Goal: Find specific page/section: Find specific page/section

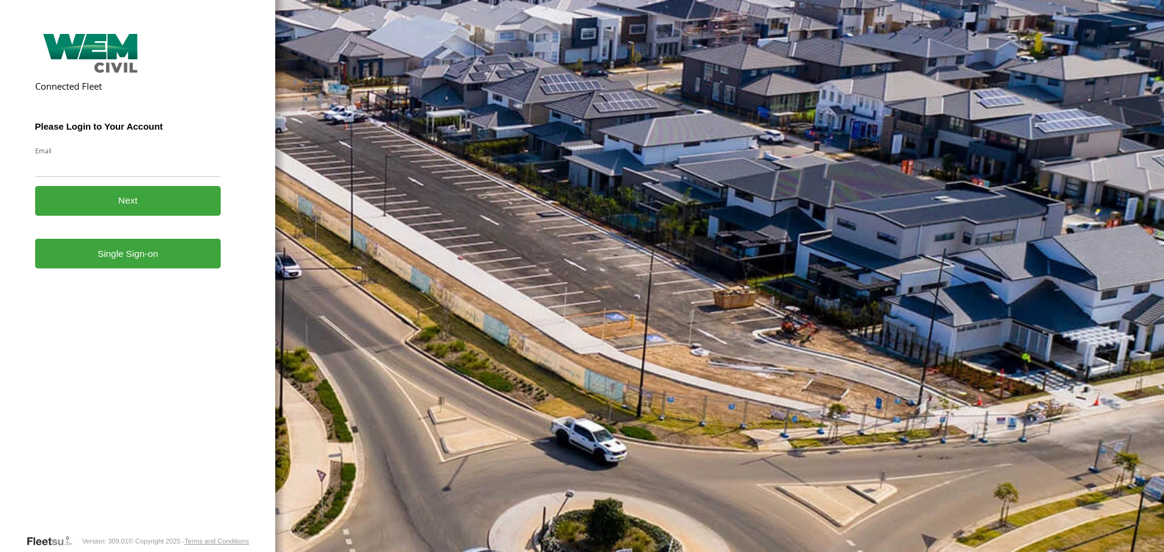
click at [137, 253] on link "Single Sign-on" at bounding box center [128, 254] width 186 height 30
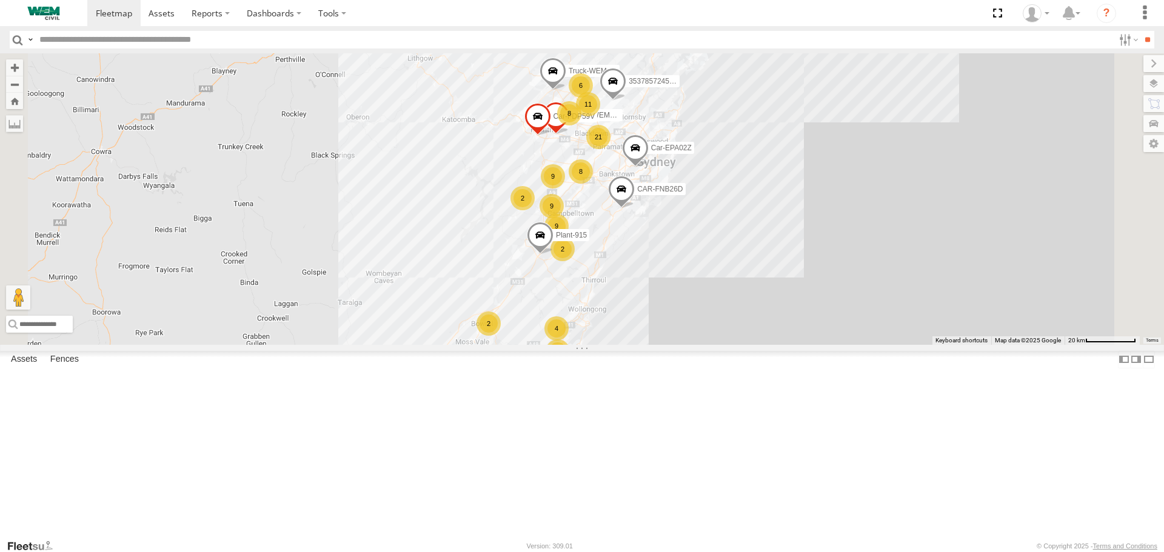
click at [72, 38] on input "text" at bounding box center [574, 40] width 1079 height 18
click at [1140, 31] on input "**" at bounding box center [1147, 40] width 14 height 18
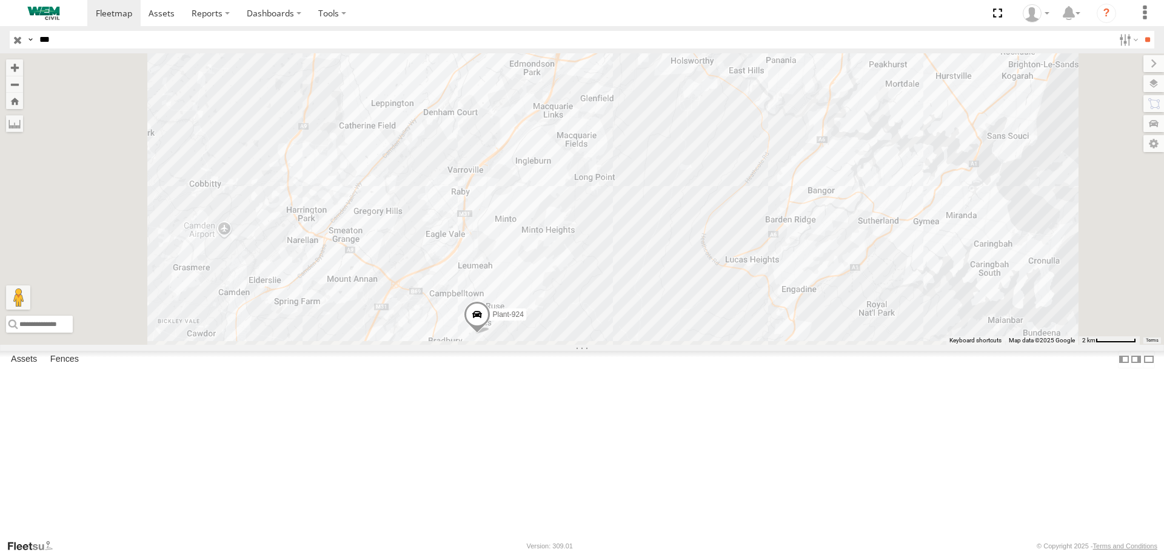
drag, startPoint x: 393, startPoint y: 422, endPoint x: 398, endPoint y: 181, distance: 240.7
click at [398, 181] on div "Truck-WEM049 Plant-924 Plant-929" at bounding box center [582, 198] width 1164 height 291
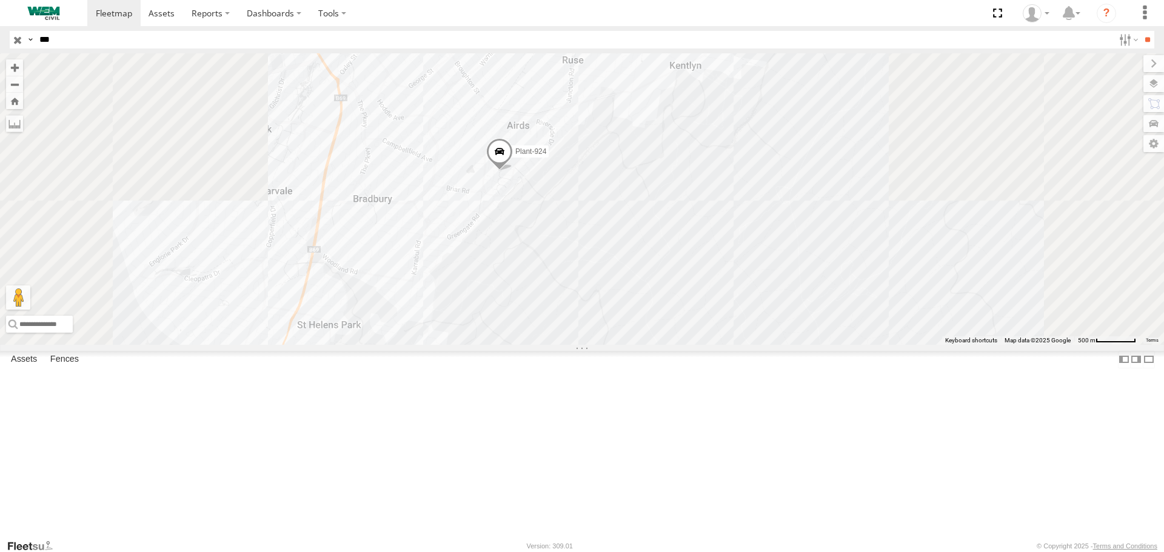
drag, startPoint x: 319, startPoint y: 153, endPoint x: 331, endPoint y: 401, distance: 248.3
click at [324, 344] on div "Truck-WEM049 Plant-924 Plant-929" at bounding box center [582, 198] width 1164 height 291
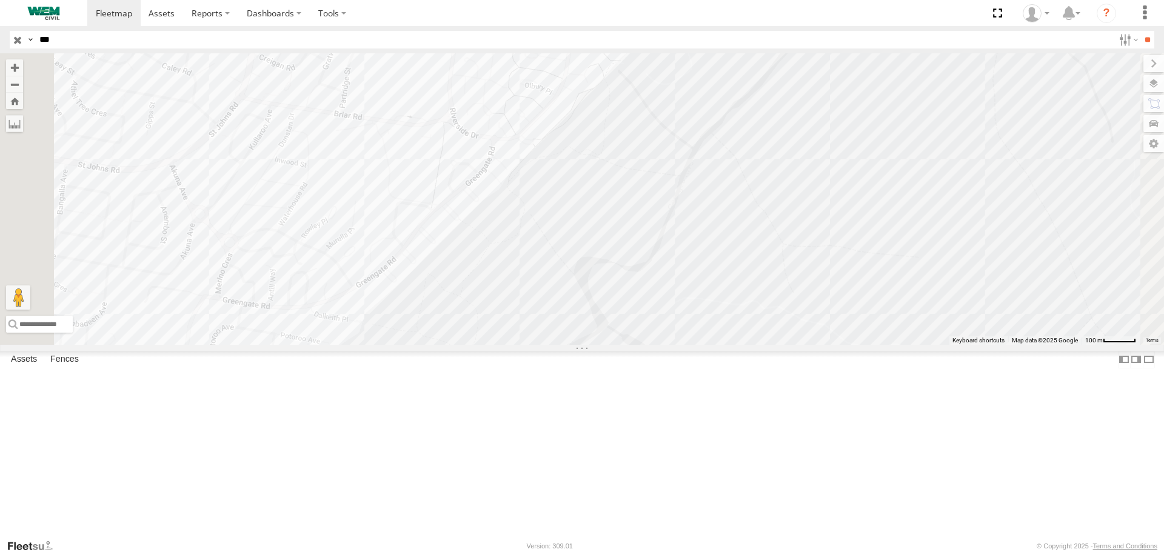
drag, startPoint x: 346, startPoint y: 204, endPoint x: 371, endPoint y: 367, distance: 165.1
click at [371, 344] on div "Truck-WEM049 Plant-924 Plant-929" at bounding box center [582, 198] width 1164 height 291
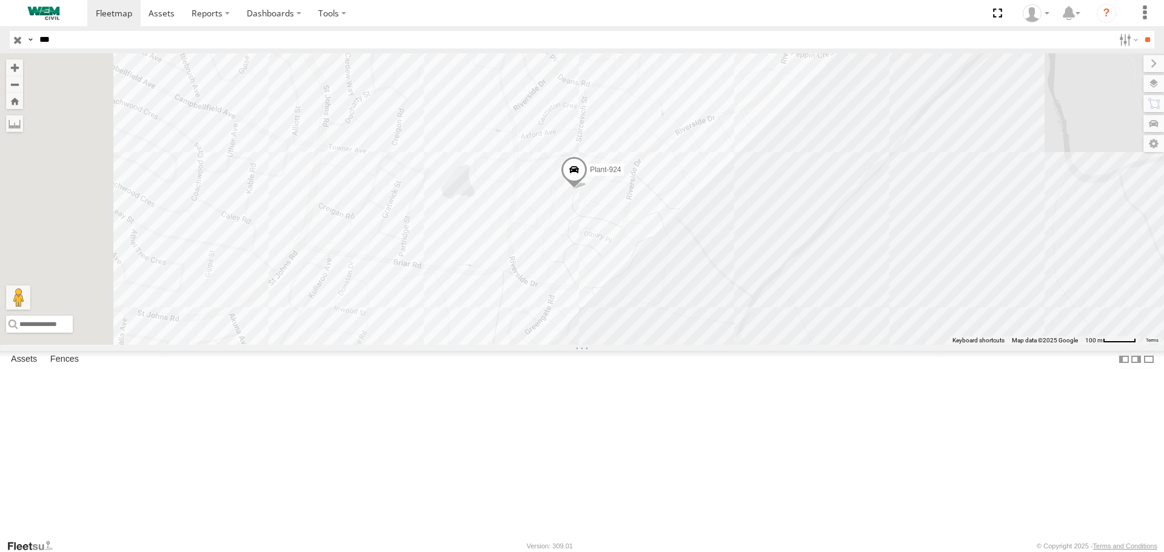
drag, startPoint x: 347, startPoint y: 222, endPoint x: 410, endPoint y: 384, distance: 173.7
click at [410, 344] on div "Truck-WEM049 Plant-924 Plant-929" at bounding box center [582, 198] width 1164 height 291
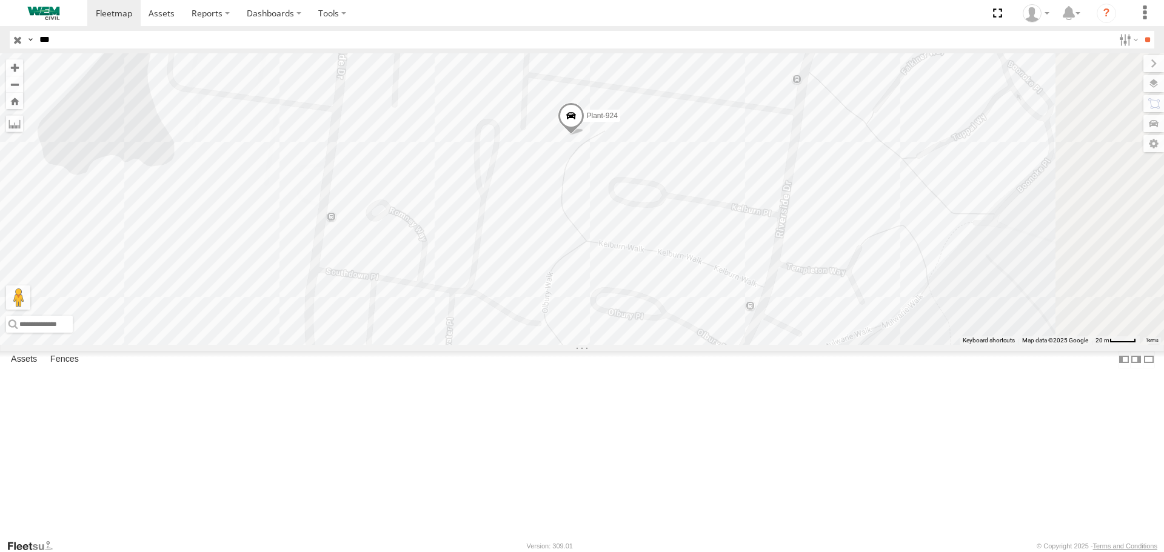
drag, startPoint x: 421, startPoint y: 190, endPoint x: 389, endPoint y: 375, distance: 187.7
click at [386, 344] on div "Truck-WEM049 Plant-924 Plant-929" at bounding box center [582, 198] width 1164 height 291
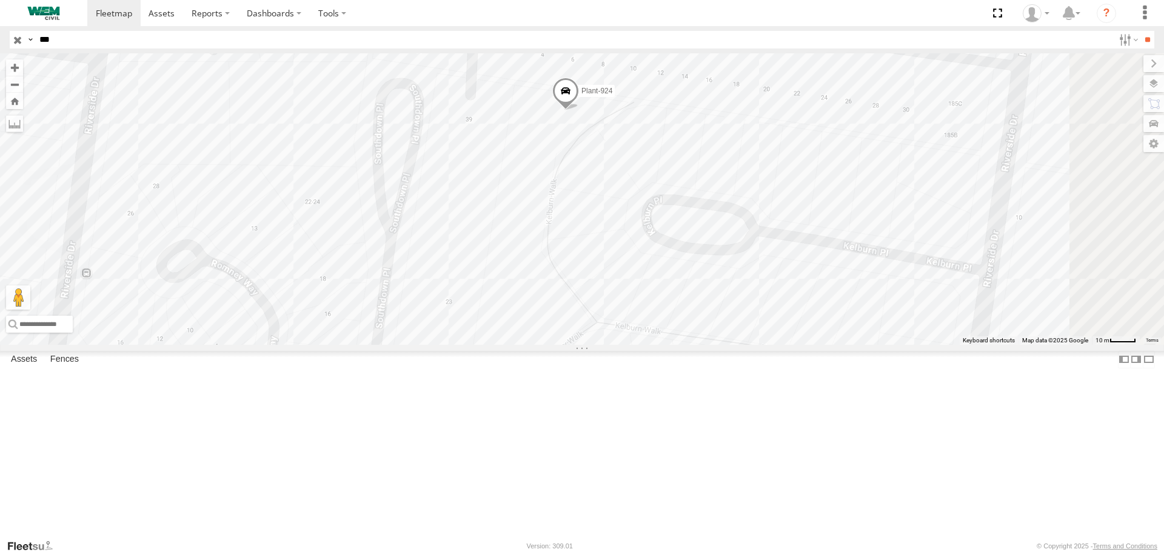
drag, startPoint x: 410, startPoint y: 302, endPoint x: 374, endPoint y: 421, distance: 124.1
click at [374, 344] on div "Truck-WEM049 Plant-924 Plant-929" at bounding box center [582, 198] width 1164 height 291
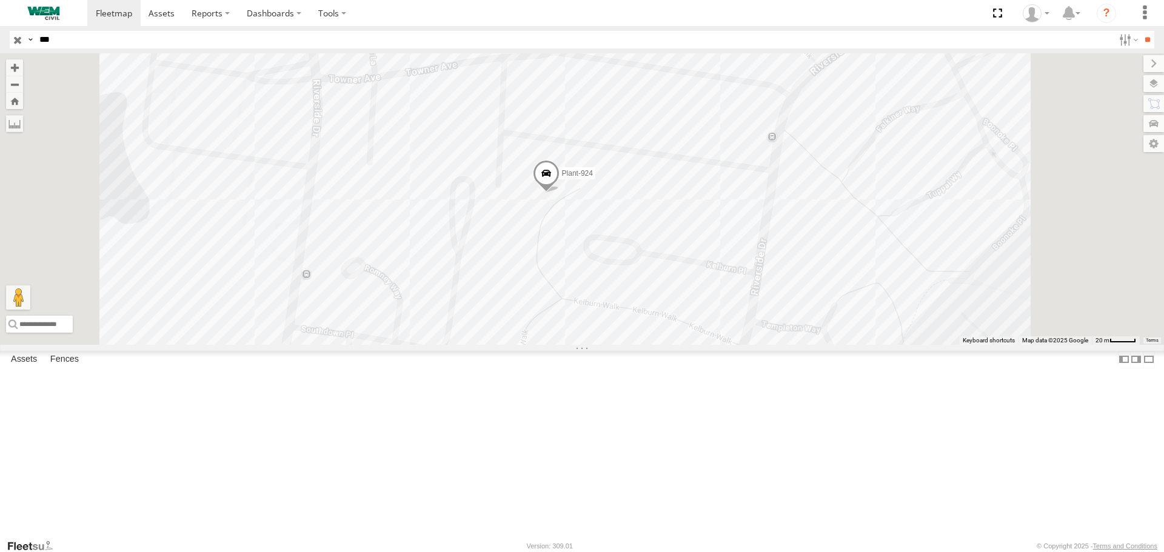
click at [429, 328] on div "Truck-WEM049 Plant-924 Plant-929" at bounding box center [582, 198] width 1164 height 291
click at [524, 344] on div "Truck-WEM049 Plant-924 Plant-929 [GEOGRAPHIC_DATA] 87" at bounding box center [582, 198] width 1164 height 291
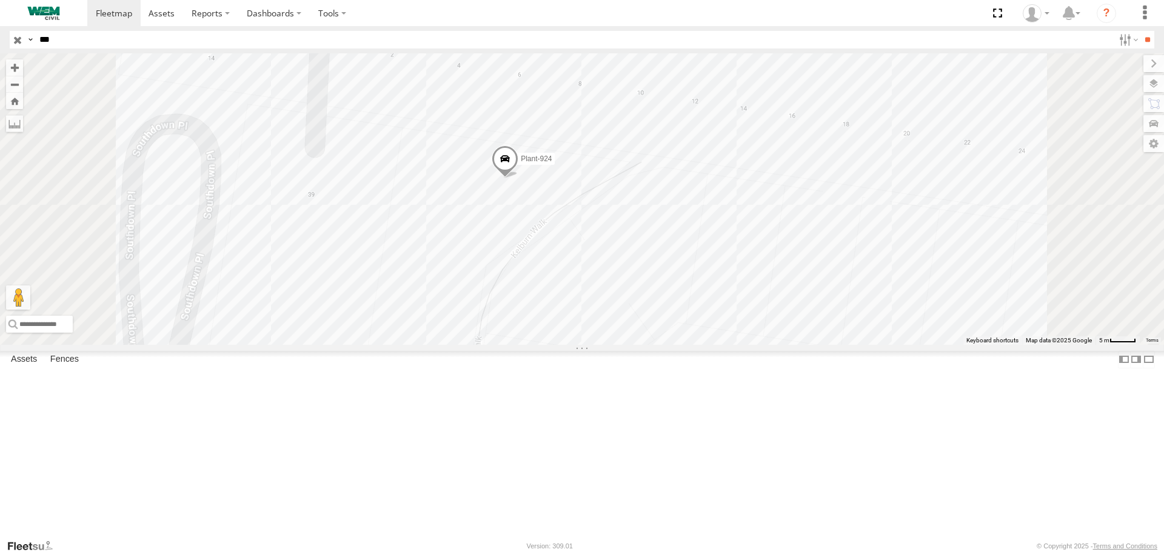
drag, startPoint x: 419, startPoint y: 240, endPoint x: 389, endPoint y: 349, distance: 112.7
click at [389, 344] on div "Truck-WEM049 Plant-924 Plant-929 [GEOGRAPHIC_DATA] 87" at bounding box center [582, 198] width 1164 height 291
click at [1120, 85] on label at bounding box center [1142, 83] width 44 height 17
click at [0, 0] on span "Overlays" at bounding box center [0, 0] width 0 height 0
click at [0, 0] on label at bounding box center [0, 0] width 0 height 0
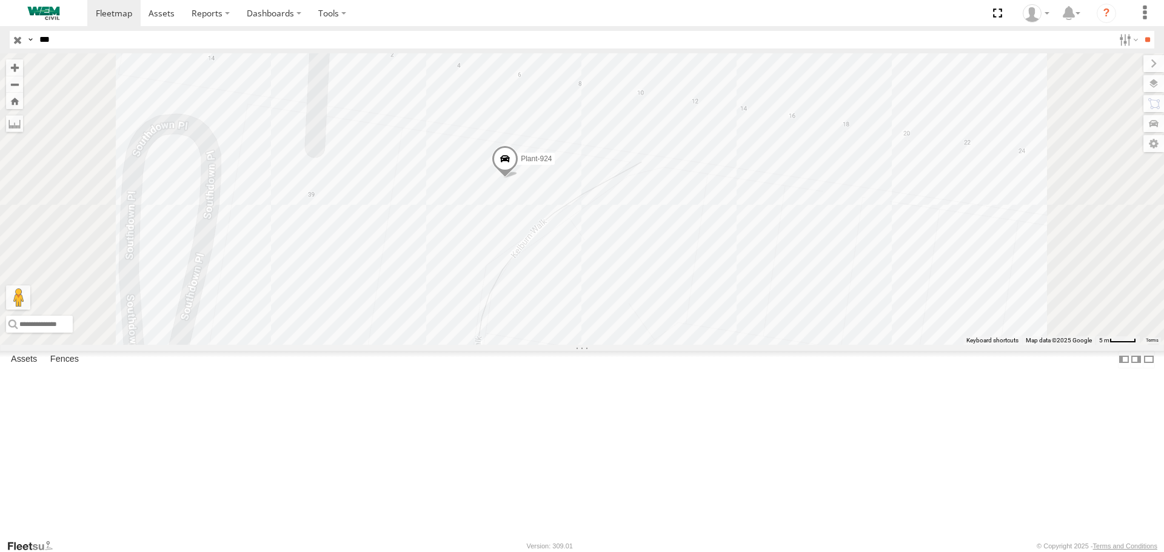
click at [0, 0] on span "Terrain" at bounding box center [0, 0] width 0 height 0
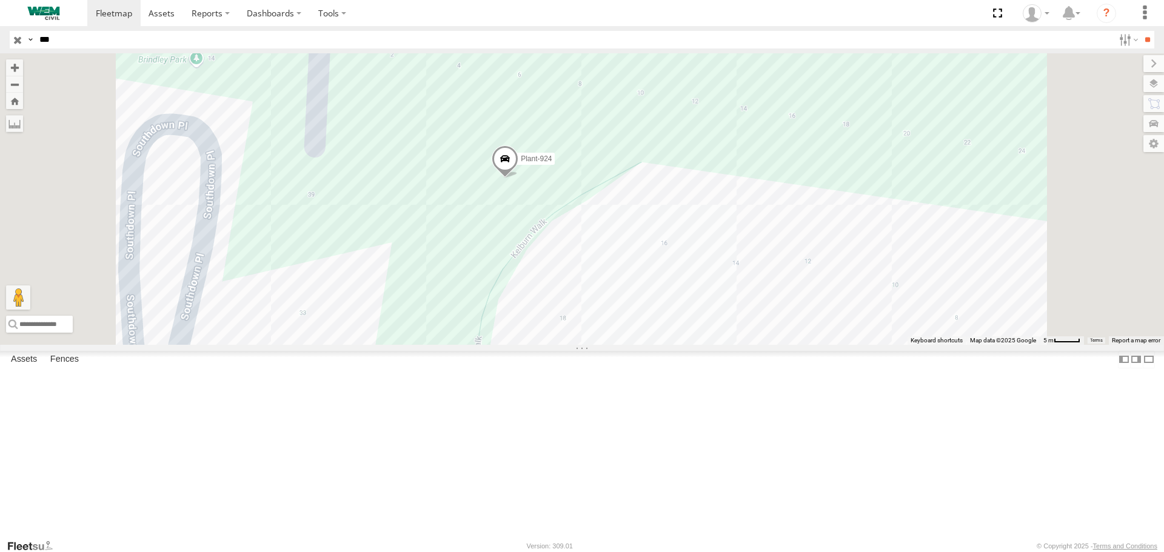
click at [0, 0] on span "Satellite" at bounding box center [0, 0] width 0 height 0
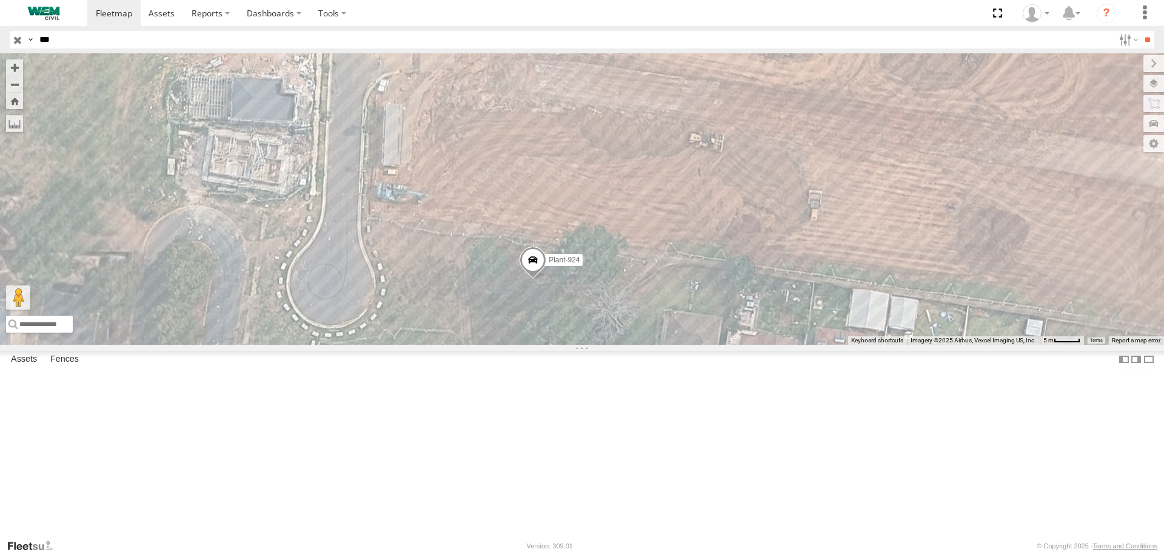
drag, startPoint x: 358, startPoint y: 323, endPoint x: 398, endPoint y: 432, distance: 117.0
click at [391, 344] on div "Truck-WEM049 Plant-924 Plant-929 [GEOGRAPHIC_DATA] 87" at bounding box center [582, 198] width 1164 height 291
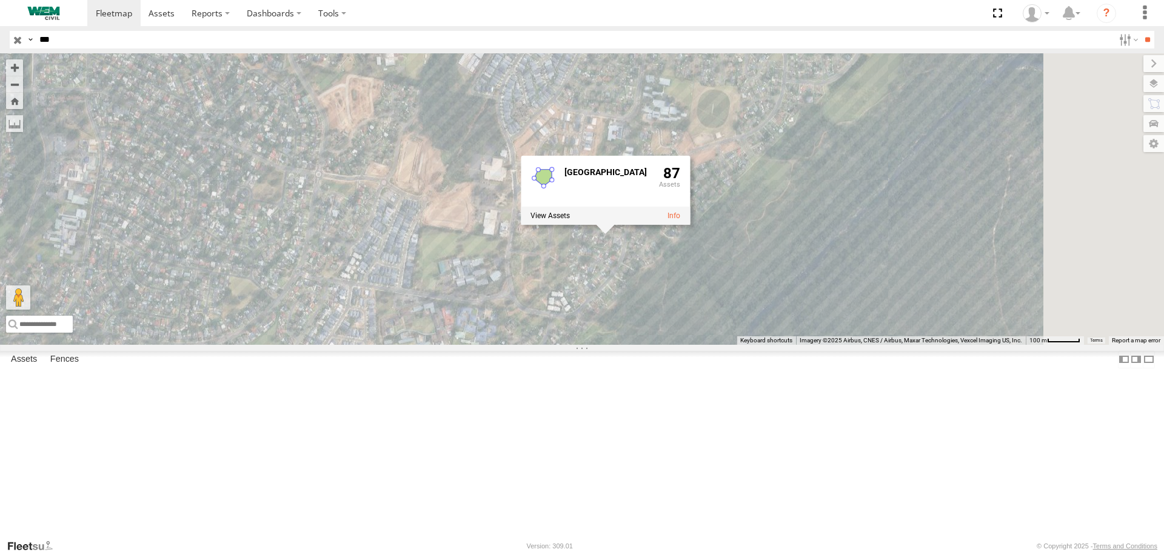
drag, startPoint x: 507, startPoint y: 286, endPoint x: 415, endPoint y: 358, distance: 116.6
click at [415, 344] on div "Truck-WEM049 Plant-924 Plant-929 [GEOGRAPHIC_DATA] 87" at bounding box center [582, 198] width 1164 height 291
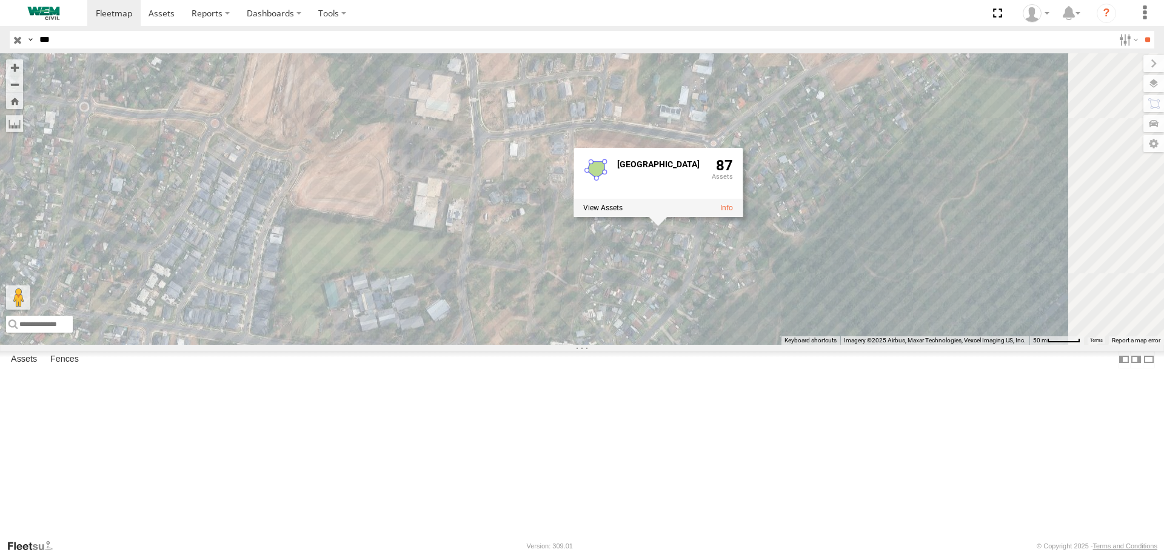
drag, startPoint x: 429, startPoint y: 242, endPoint x: 384, endPoint y: 249, distance: 45.4
click at [384, 249] on div "Truck-WEM049 Plant-924 Plant-929 [GEOGRAPHIC_DATA] 87" at bounding box center [582, 198] width 1164 height 291
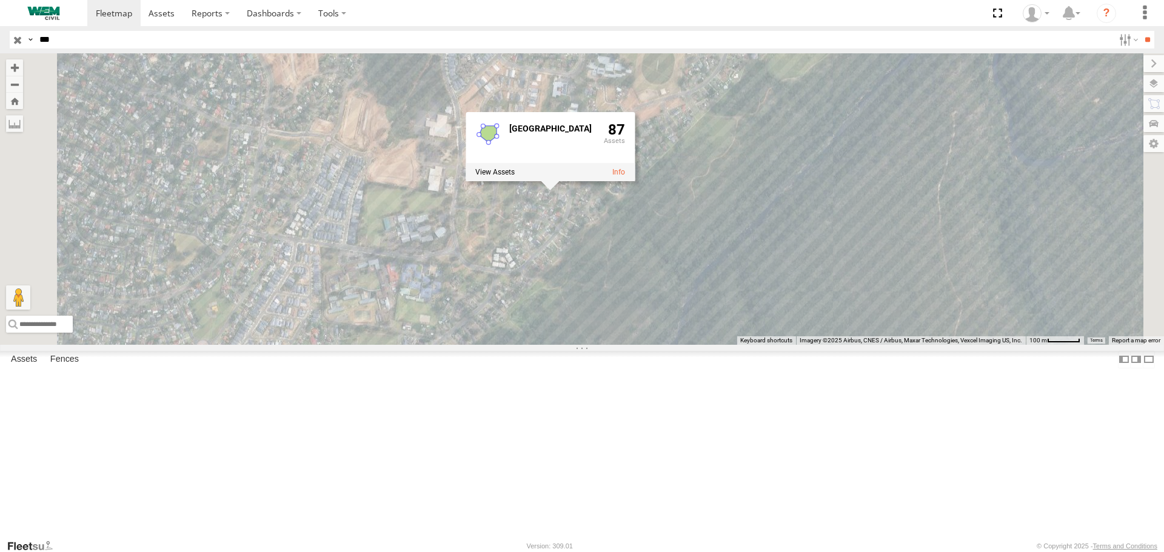
click at [0, 0] on span "Terrain" at bounding box center [0, 0] width 0 height 0
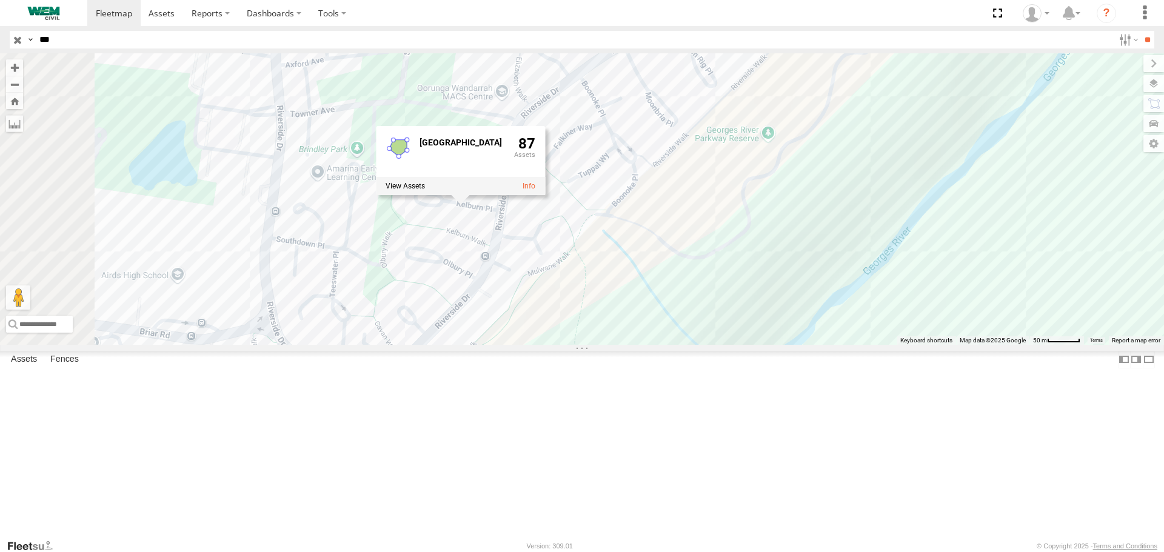
drag, startPoint x: 428, startPoint y: 261, endPoint x: 467, endPoint y: 288, distance: 47.4
click at [474, 284] on div "Truck-WEM049 Plant-924 Plant-929 [GEOGRAPHIC_DATA] 87" at bounding box center [582, 198] width 1164 height 291
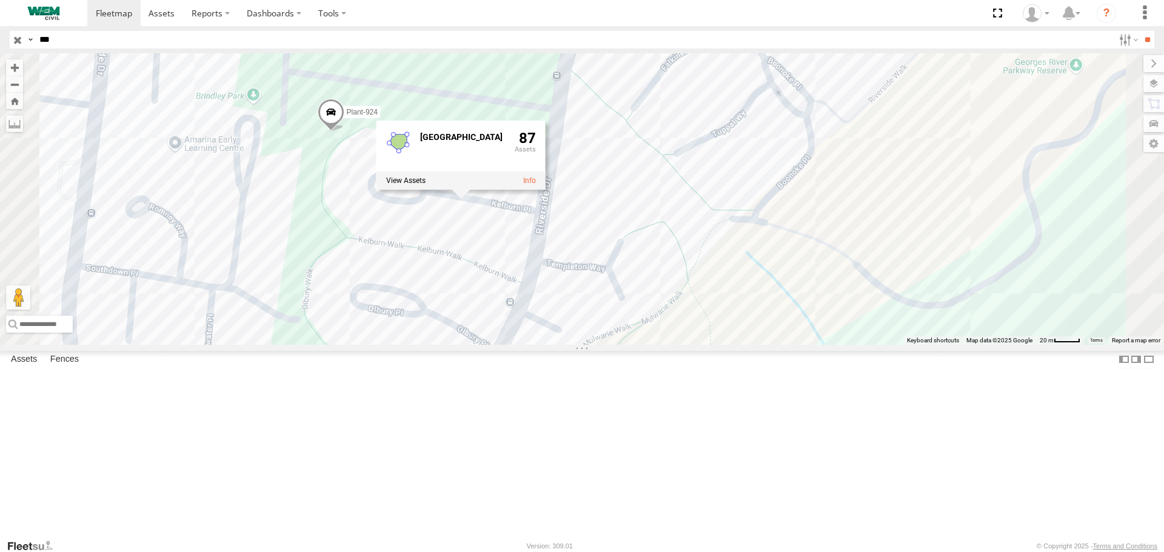
click at [76, 37] on input "***" at bounding box center [574, 40] width 1079 height 18
type input "***"
click at [1140, 31] on input "**" at bounding box center [1147, 40] width 14 height 18
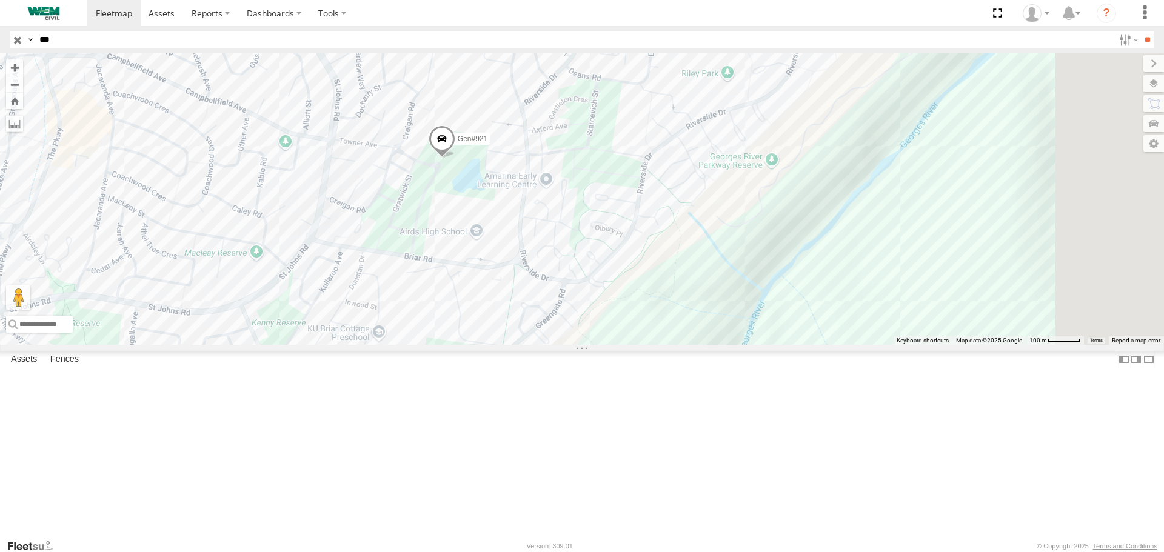
drag, startPoint x: 524, startPoint y: 407, endPoint x: 379, endPoint y: 350, distance: 156.5
click at [379, 344] on div "Gen#921" at bounding box center [582, 198] width 1164 height 291
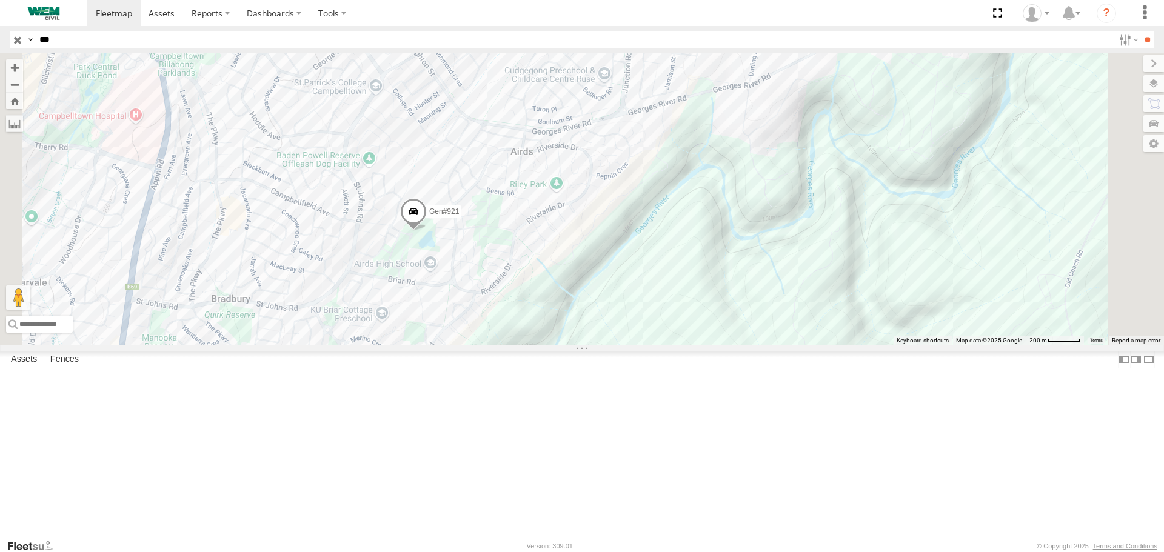
drag, startPoint x: 520, startPoint y: 241, endPoint x: 423, endPoint y: 314, distance: 122.1
click at [423, 314] on div "Gen#921" at bounding box center [582, 198] width 1164 height 291
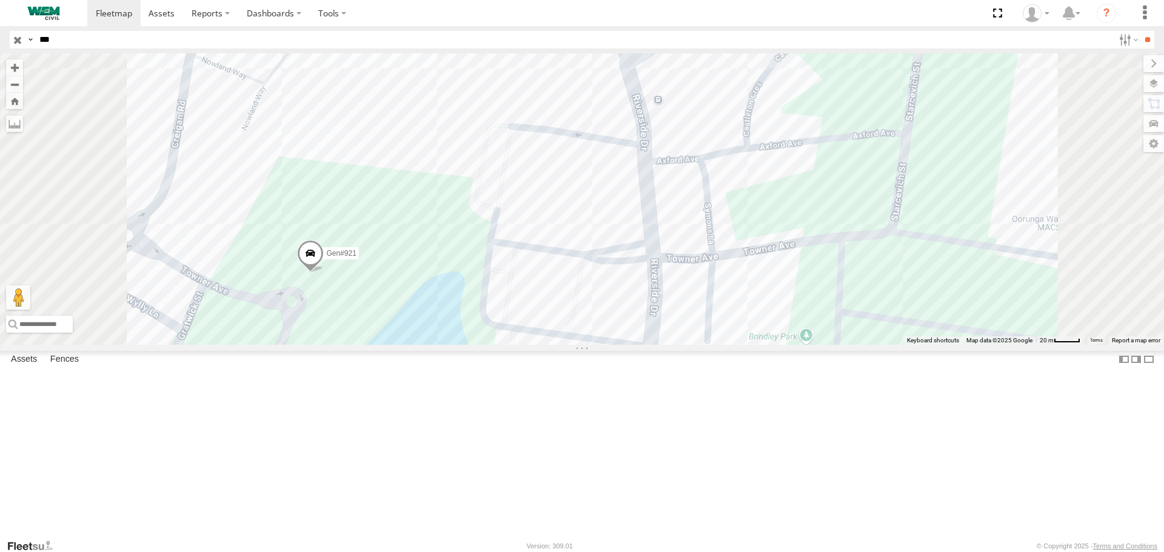
click at [0, 0] on span "Satellite" at bounding box center [0, 0] width 0 height 0
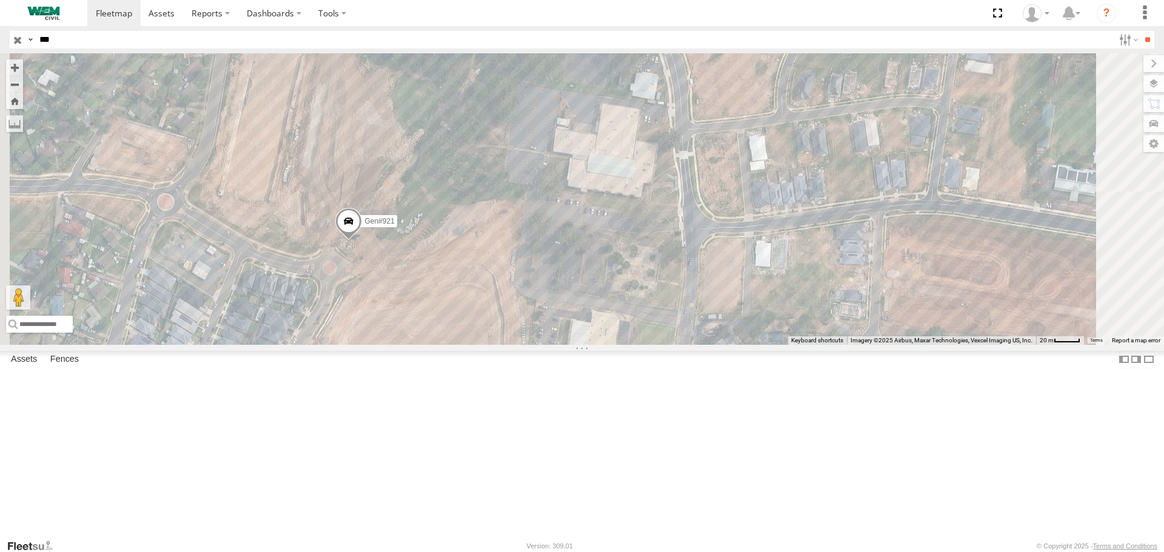
click at [0, 0] on span "Terrain" at bounding box center [0, 0] width 0 height 0
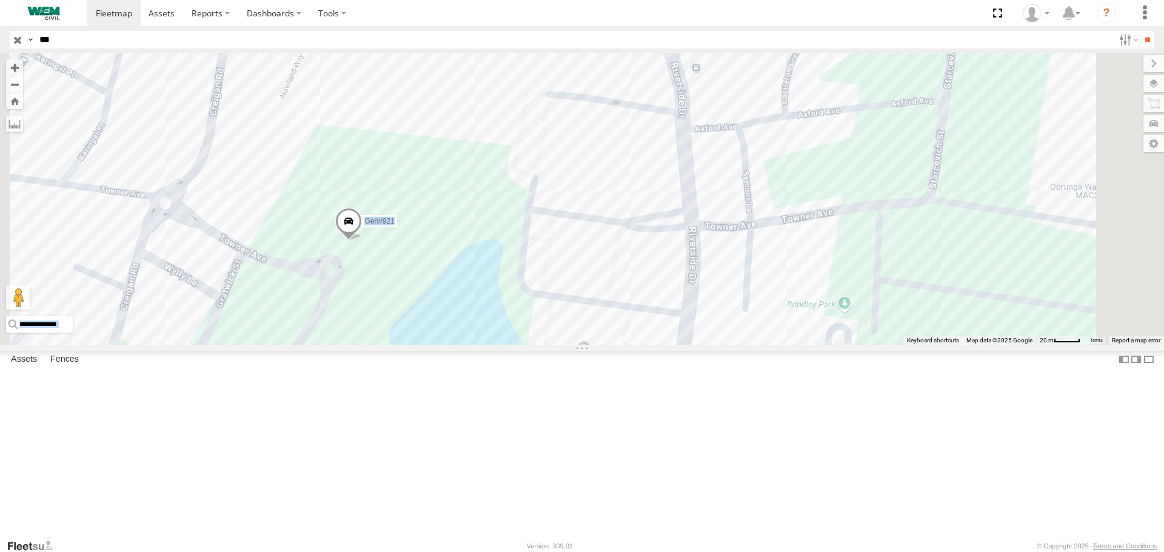
drag, startPoint x: 747, startPoint y: 84, endPoint x: 609, endPoint y: 166, distance: 160.6
click at [609, 166] on div "← Move left → Move right ↑ Move up ↓ Move down + Zoom in - Zoom out Home Jump l…" at bounding box center [582, 198] width 1164 height 291
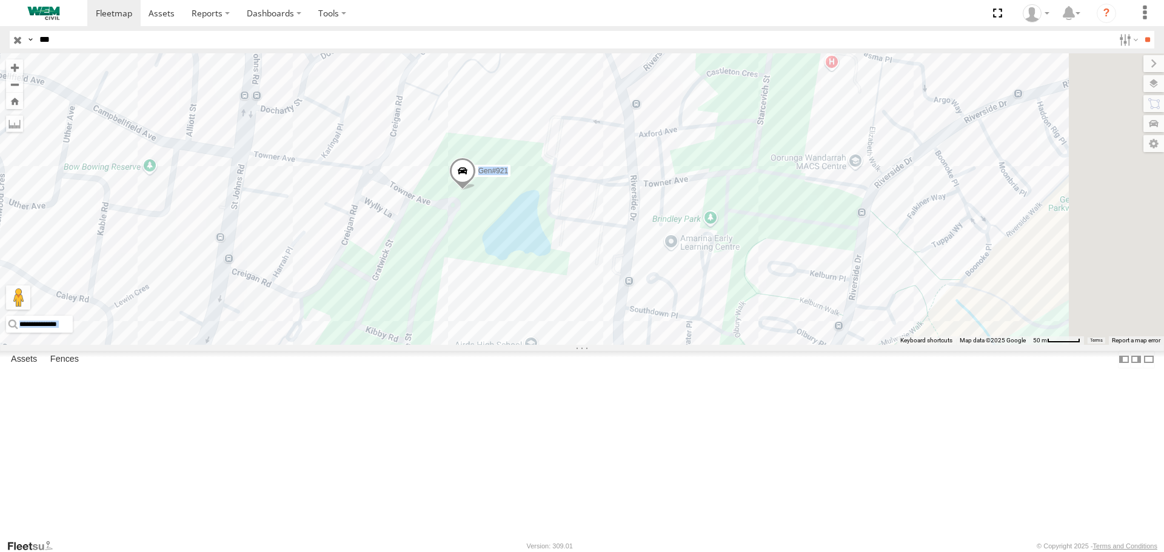
drag, startPoint x: 510, startPoint y: 416, endPoint x: 449, endPoint y: 330, distance: 104.8
click at [449, 330] on div "Gen#921" at bounding box center [582, 198] width 1164 height 291
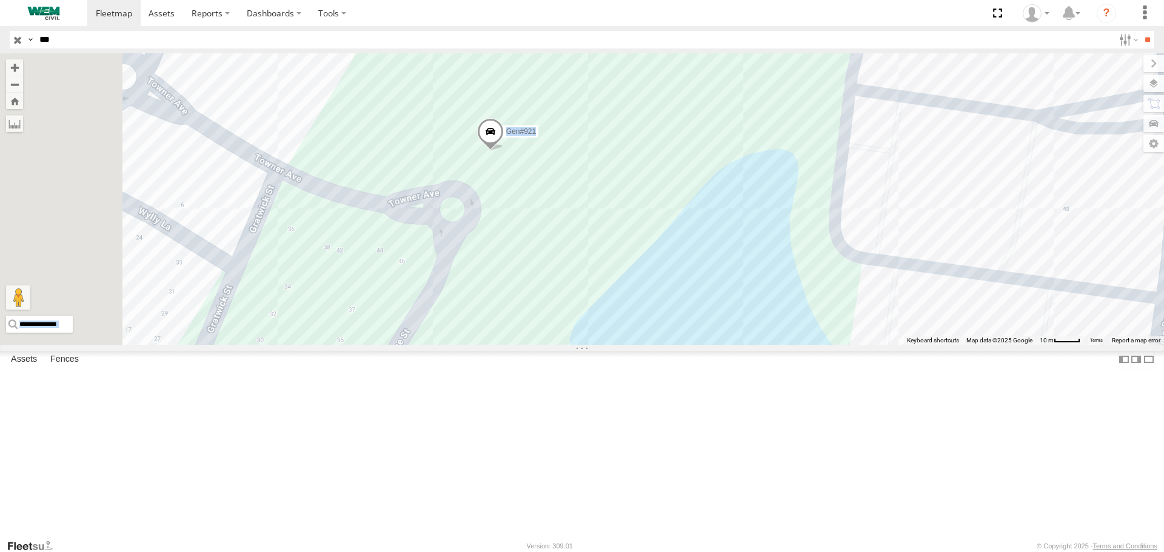
drag, startPoint x: 152, startPoint y: 260, endPoint x: 339, endPoint y: 342, distance: 203.9
click at [333, 341] on div "Gen#921" at bounding box center [582, 198] width 1164 height 291
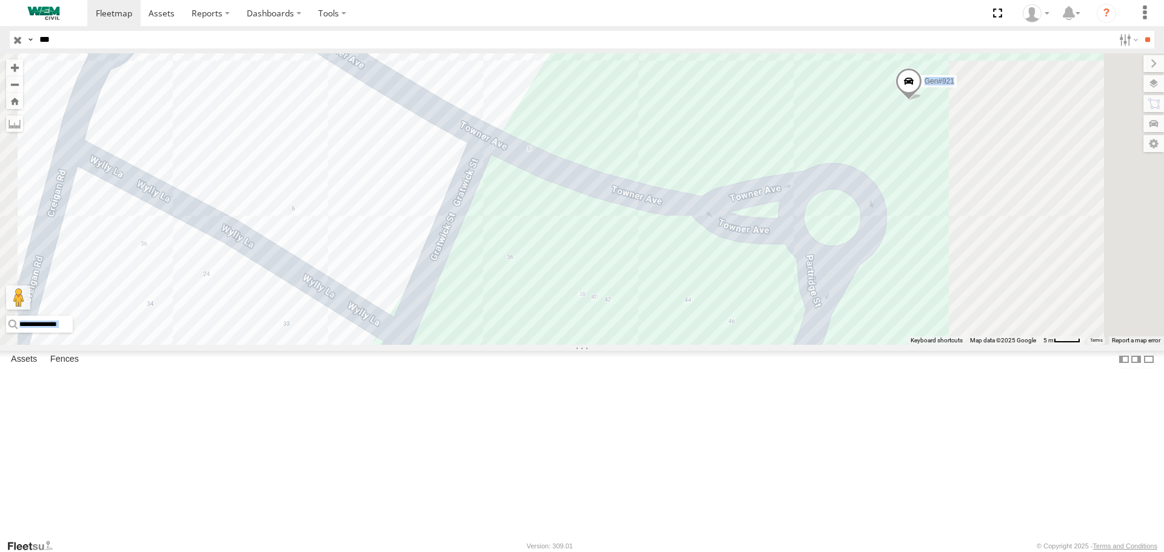
drag, startPoint x: 358, startPoint y: 345, endPoint x: 243, endPoint y: 293, distance: 125.9
click at [243, 293] on div "Gen#921" at bounding box center [582, 198] width 1164 height 291
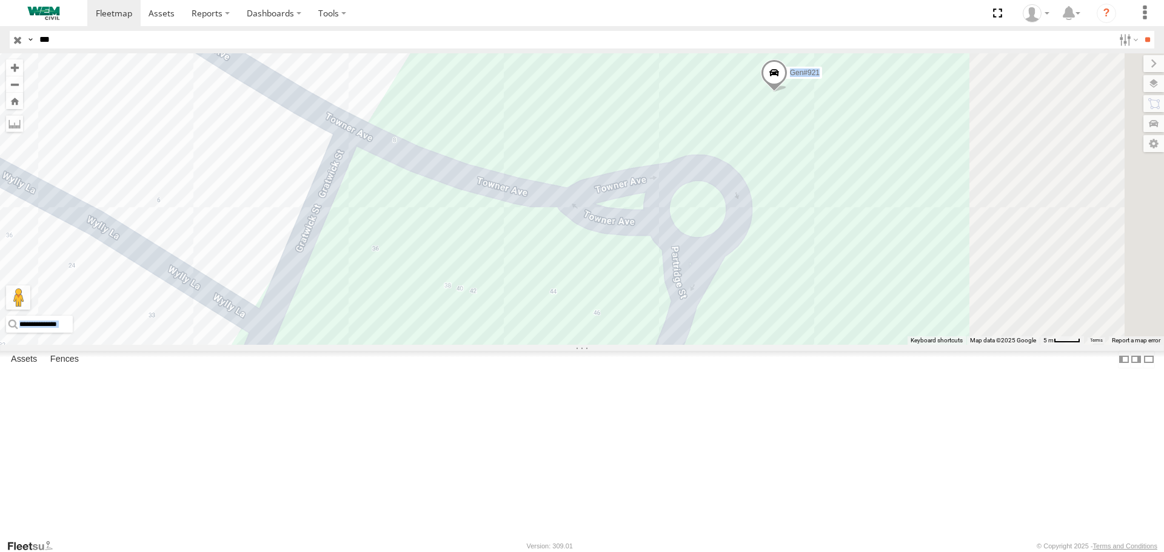
drag, startPoint x: 481, startPoint y: 369, endPoint x: 341, endPoint y: 360, distance: 140.4
click at [341, 344] on div "Gen#921" at bounding box center [582, 198] width 1164 height 291
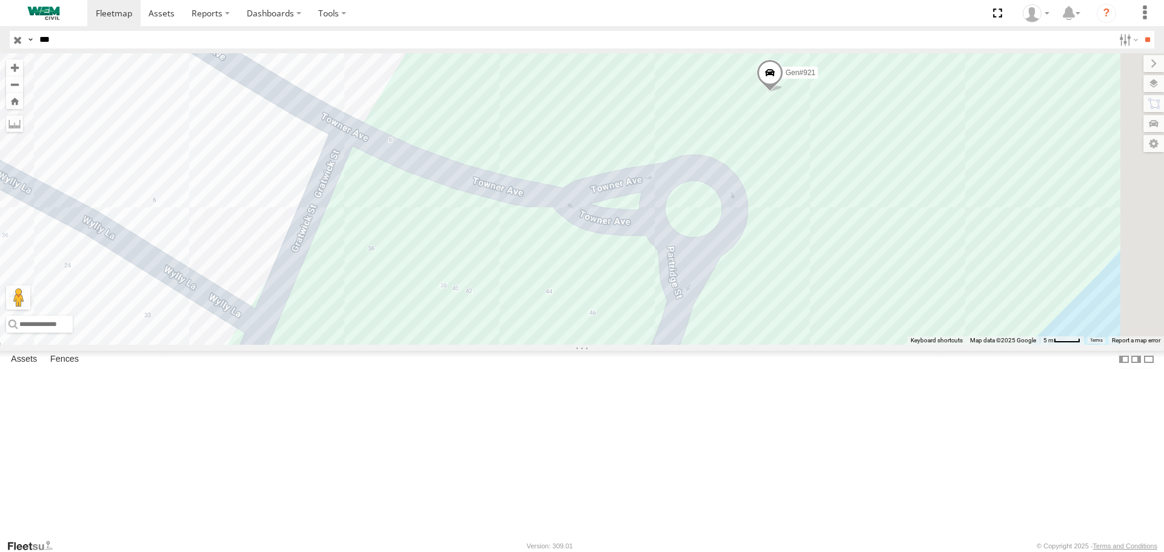
click at [840, 12] on section at bounding box center [624, 13] width 1074 height 26
